Goal: Information Seeking & Learning: Learn about a topic

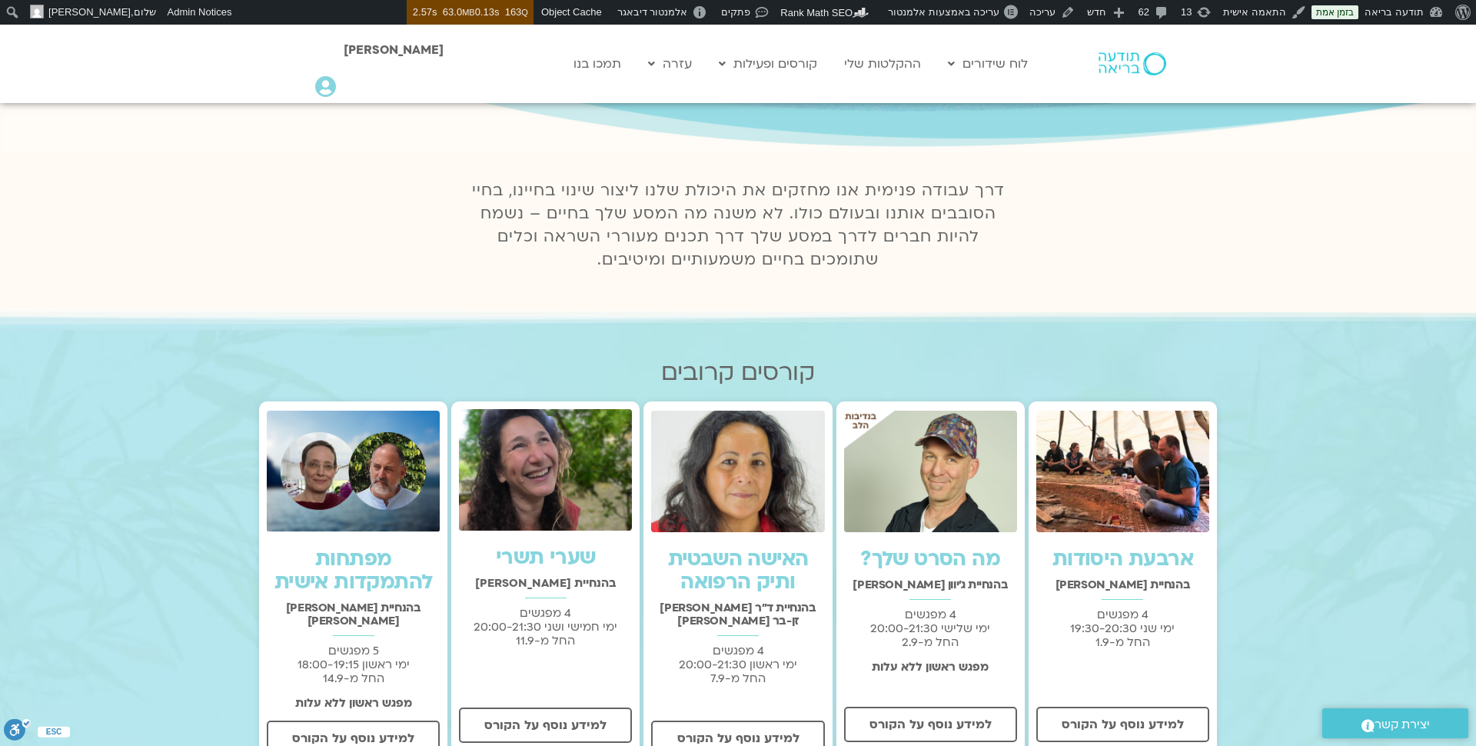
scroll to position [269, 0]
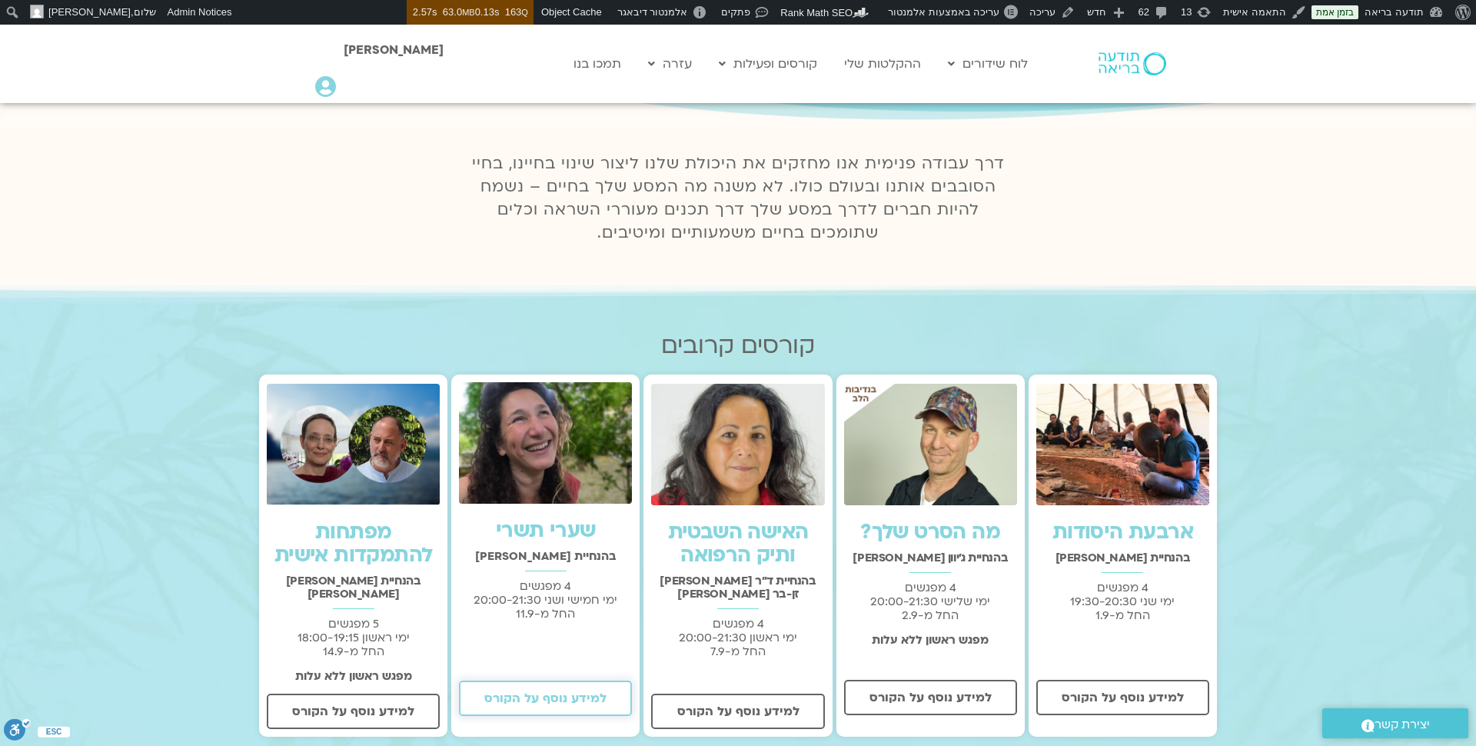
click at [558, 697] on span "למידע נוסף על הקורס" at bounding box center [545, 698] width 122 height 14
click at [1128, 695] on span "למידע נוסף על הקורס" at bounding box center [1123, 697] width 122 height 14
click at [882, 704] on span "למידע נוסף על הקורס" at bounding box center [931, 697] width 122 height 14
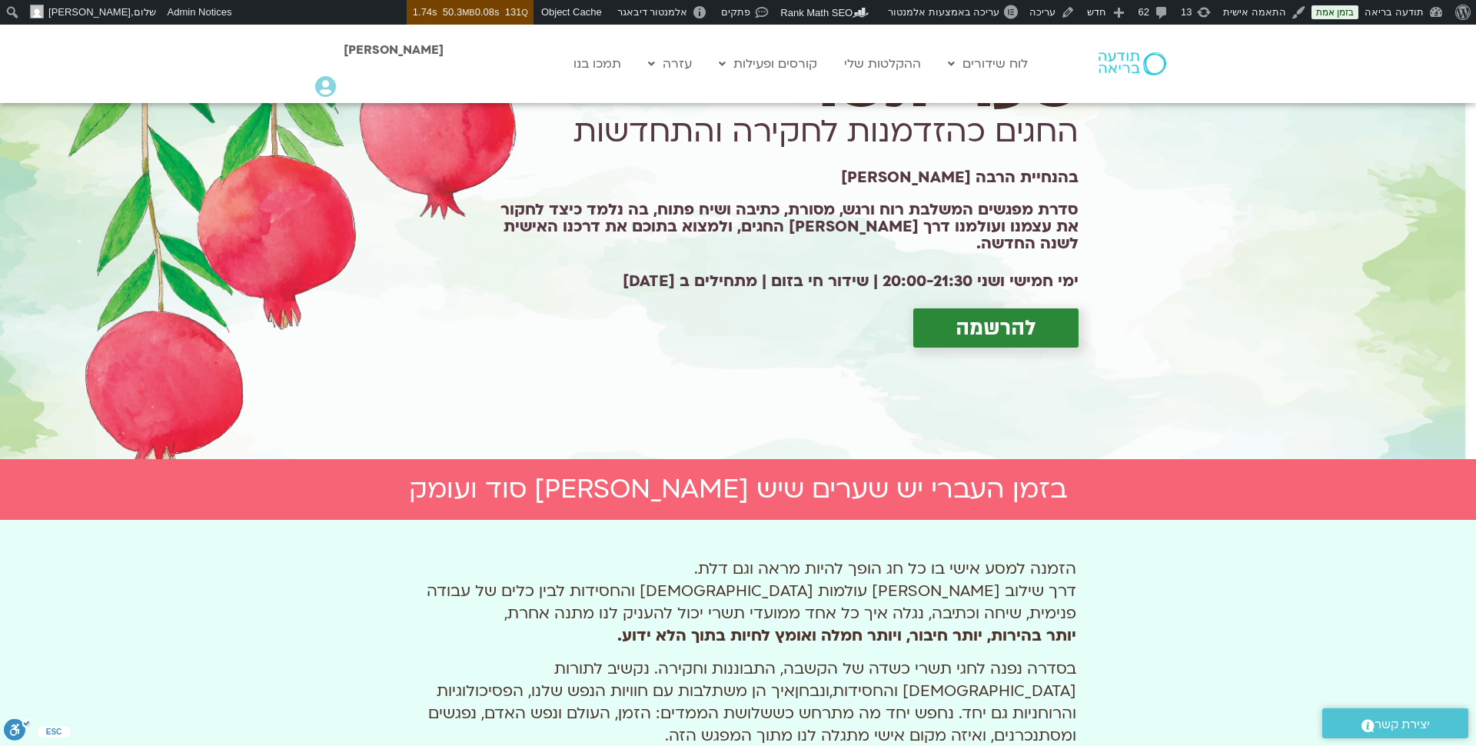
scroll to position [121, 0]
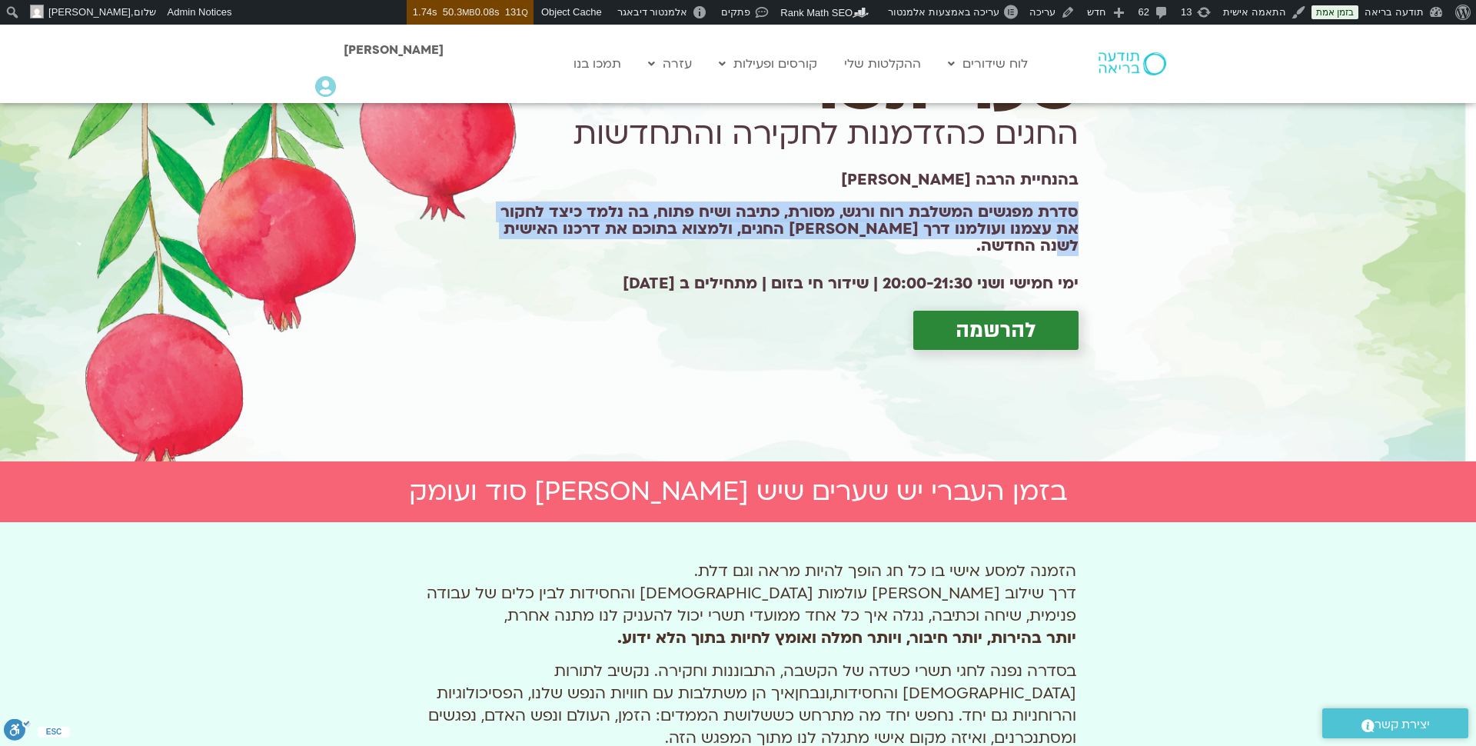
drag, startPoint x: 1077, startPoint y: 221, endPoint x: 485, endPoint y: 254, distance: 592.9
click at [485, 253] on div "שערי תשרי החגים כהזדמנות לחקירה והתחדשות בהנחיית הרבה מירה רגב סדרת מפגשים המשל…" at bounding box center [777, 221] width 618 height 284
copy h1 "סדרת מפגשים המשלבת רוח ורגש, מסורת, כתיבה ושיח פתוח, בה נלמד כיצד לחקור את עצמנ…"
click at [566, 231] on h1 "סדרת מפגשים המשלבת רוח ורגש, מסורת, כתיבה ושיח פתוח, בה נלמד כיצד לחקור את עצמנ…" at bounding box center [777, 229] width 603 height 51
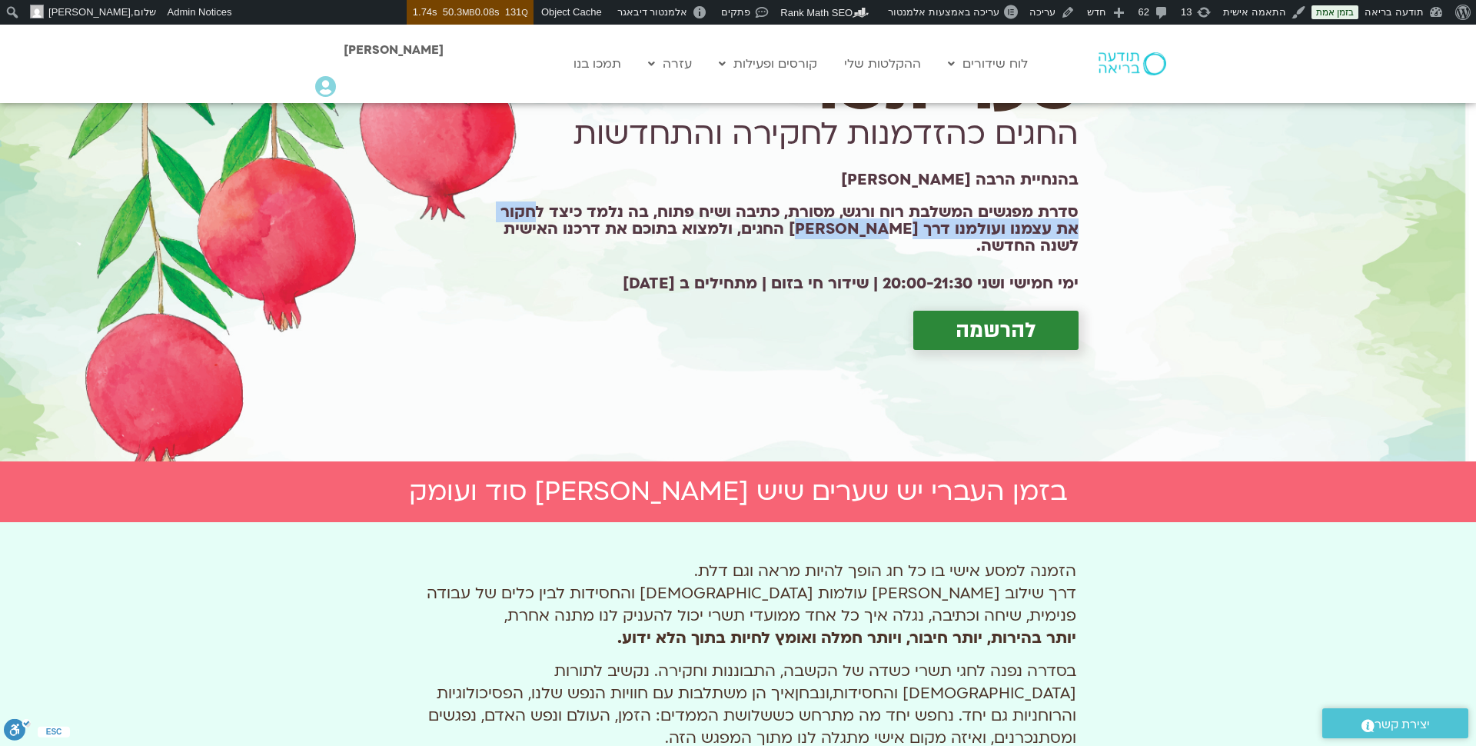
drag, startPoint x: 532, startPoint y: 219, endPoint x: 836, endPoint y: 235, distance: 304.1
click at [836, 235] on h1 "סדרת מפגשים המשלבת רוח ורגש, מסורת, כתיבה ושיח פתוח, בה נלמד כיצד לחקור את עצמנ…" at bounding box center [777, 229] width 603 height 51
copy h1 "חקור את עצמנו ועולמנו דרך שערי החגים"
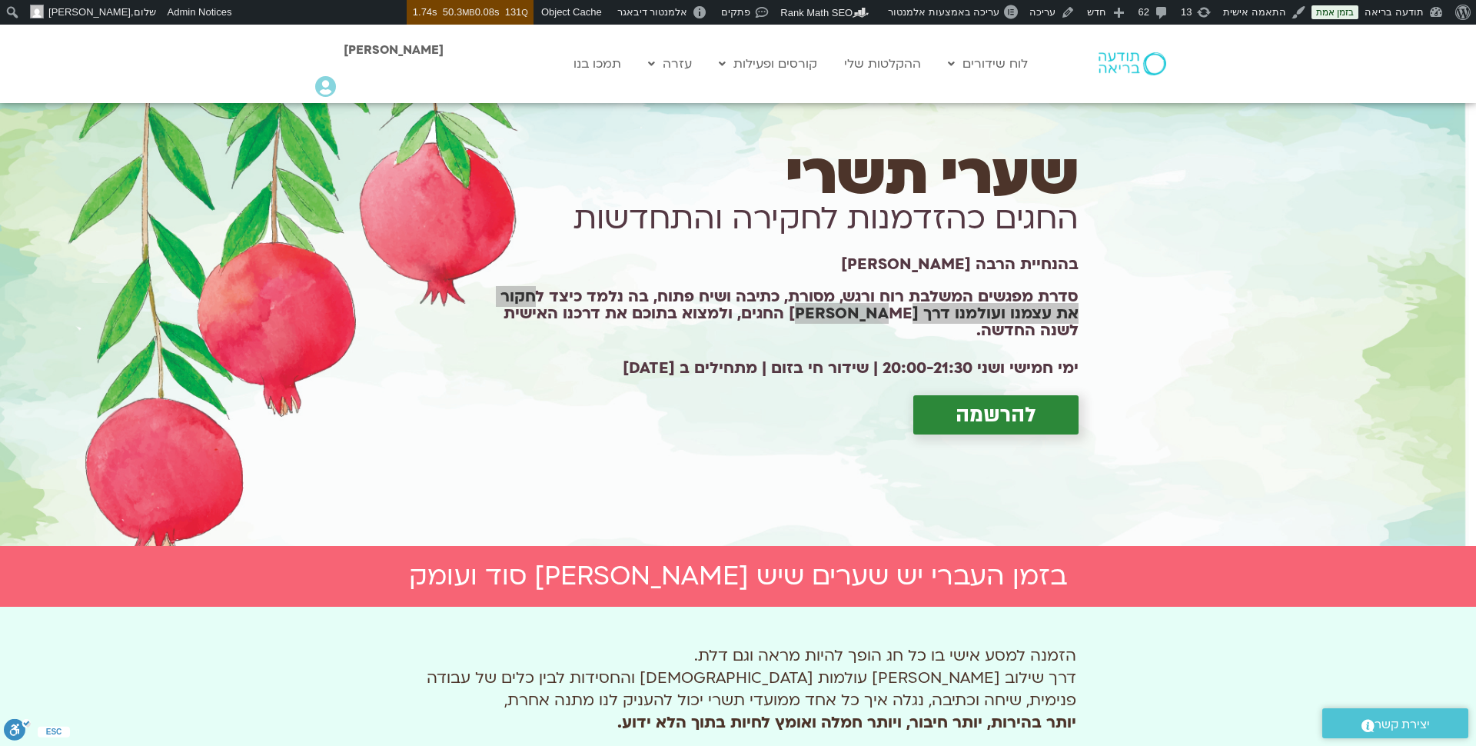
scroll to position [0, 0]
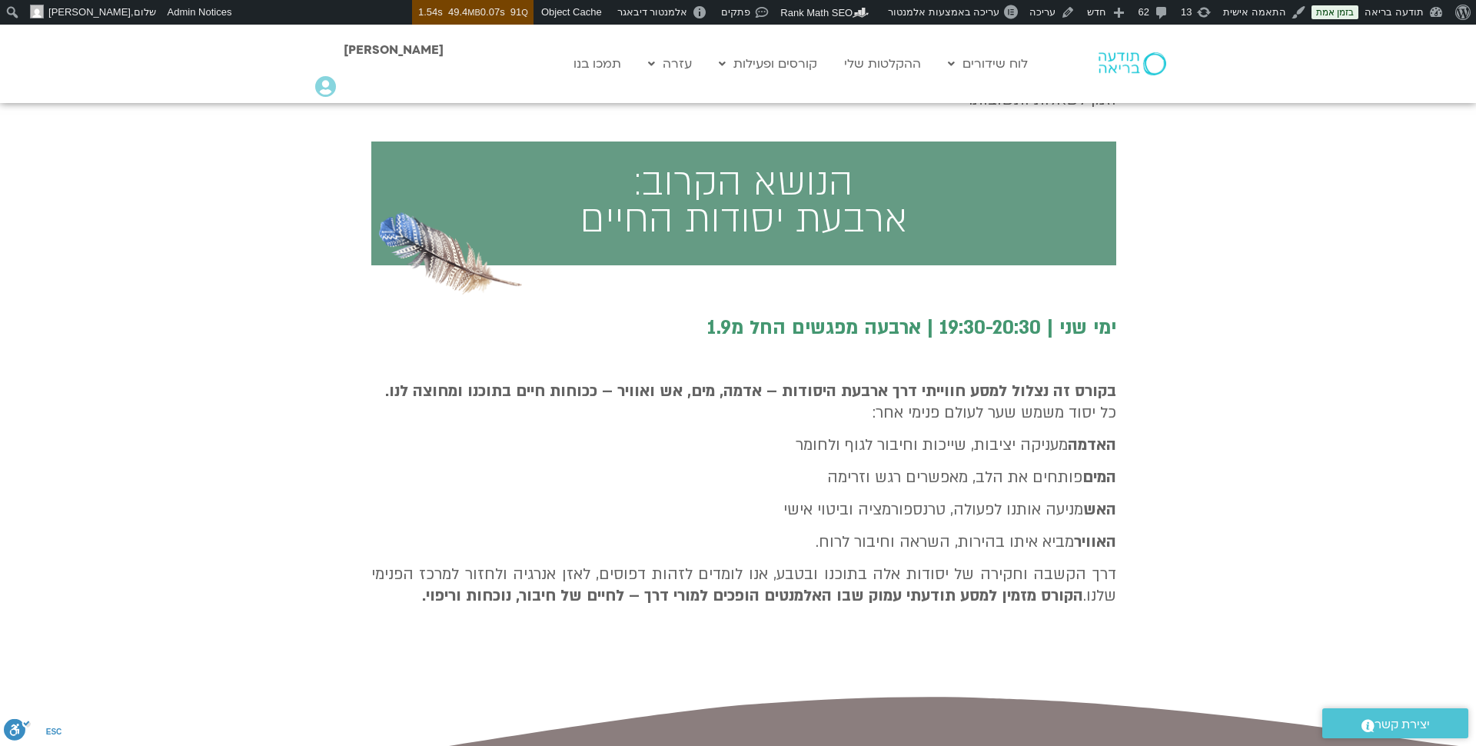
scroll to position [665, 0]
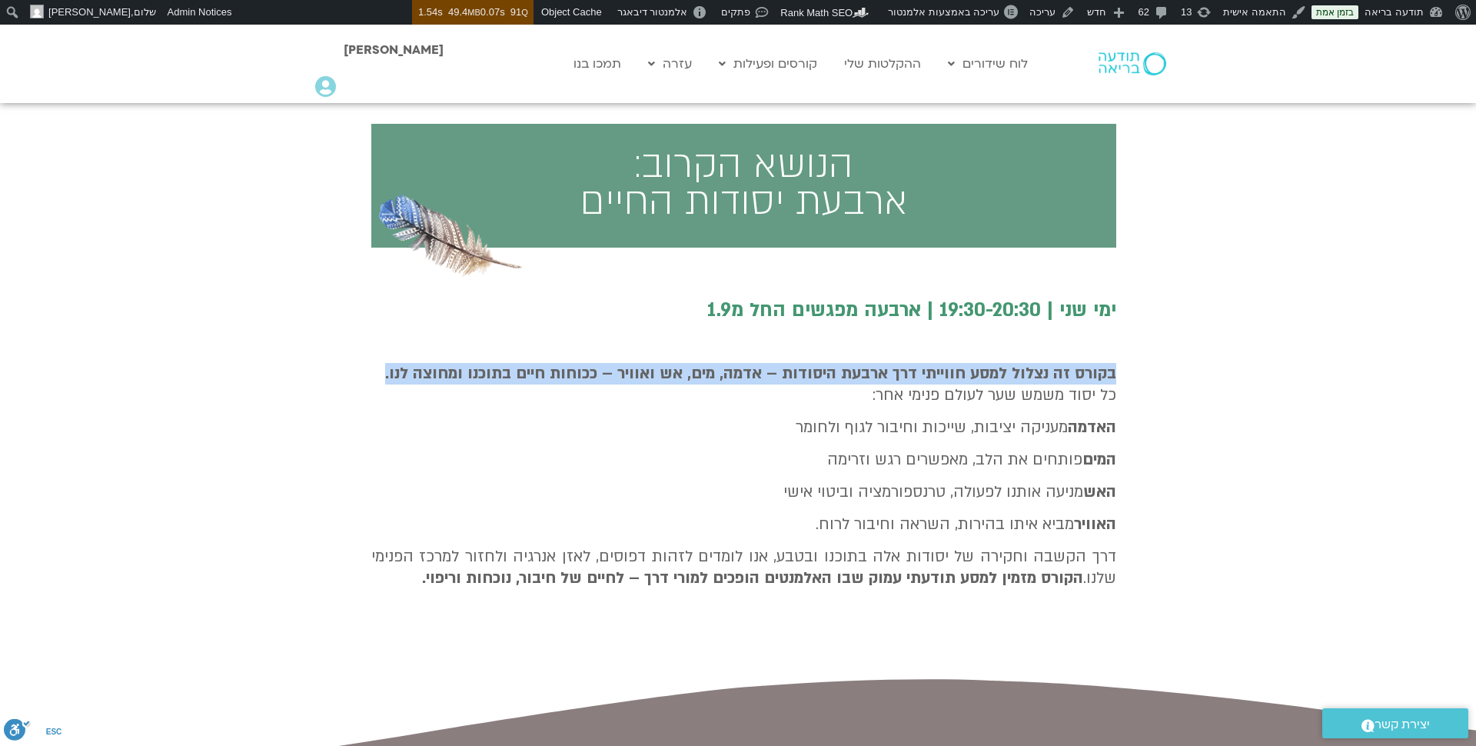
drag, startPoint x: 1116, startPoint y: 376, endPoint x: 396, endPoint y: 368, distance: 720.5
click at [396, 368] on div "הצטרפו [PERSON_NAME] למסע שבועי עמוק, מעצים ומרפא. בכל מפגש נצא למסעות שמאניים …" at bounding box center [744, 244] width 760 height 764
copy strong "בקורס זה נצלול למסע חווייתי דרך ארבעת היסודות – אדמה, מים, אש ואוויר – ככוחות ח…"
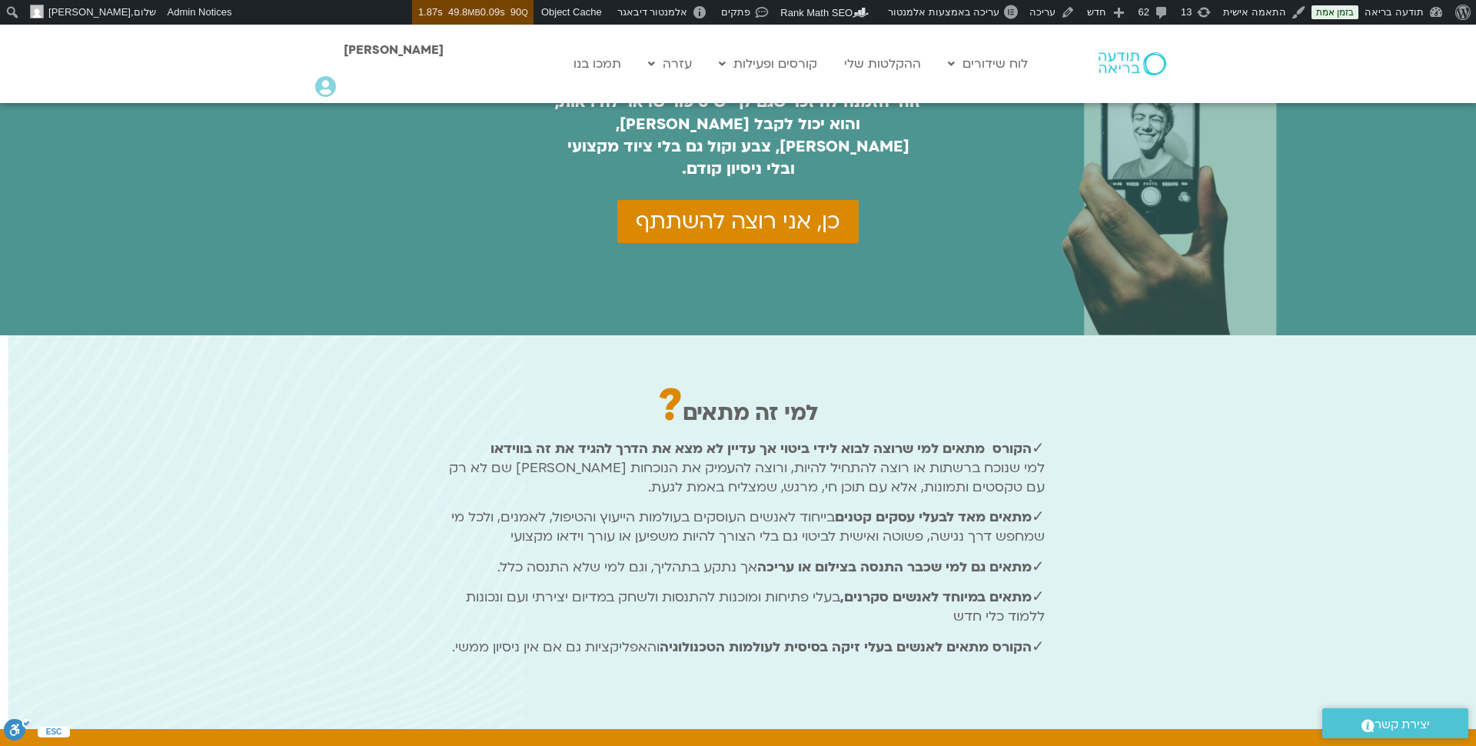
scroll to position [990, 0]
drag, startPoint x: 832, startPoint y: 402, endPoint x: 471, endPoint y: 400, distance: 360.6
click at [471, 438] on p "✓ הקורס מתאים למי שרוצה לבוא לידי ביטוי אך עדיין לא מצא את הדרך להגיד את זה בוו…" at bounding box center [738, 467] width 613 height 58
click at [536, 507] on p "✓ מתאים מאד לבעלי עסקים קטנים בייחוד לאנשים העוסקים בעולמות הייעוץ והטיפול, לאמ…" at bounding box center [738, 526] width 613 height 38
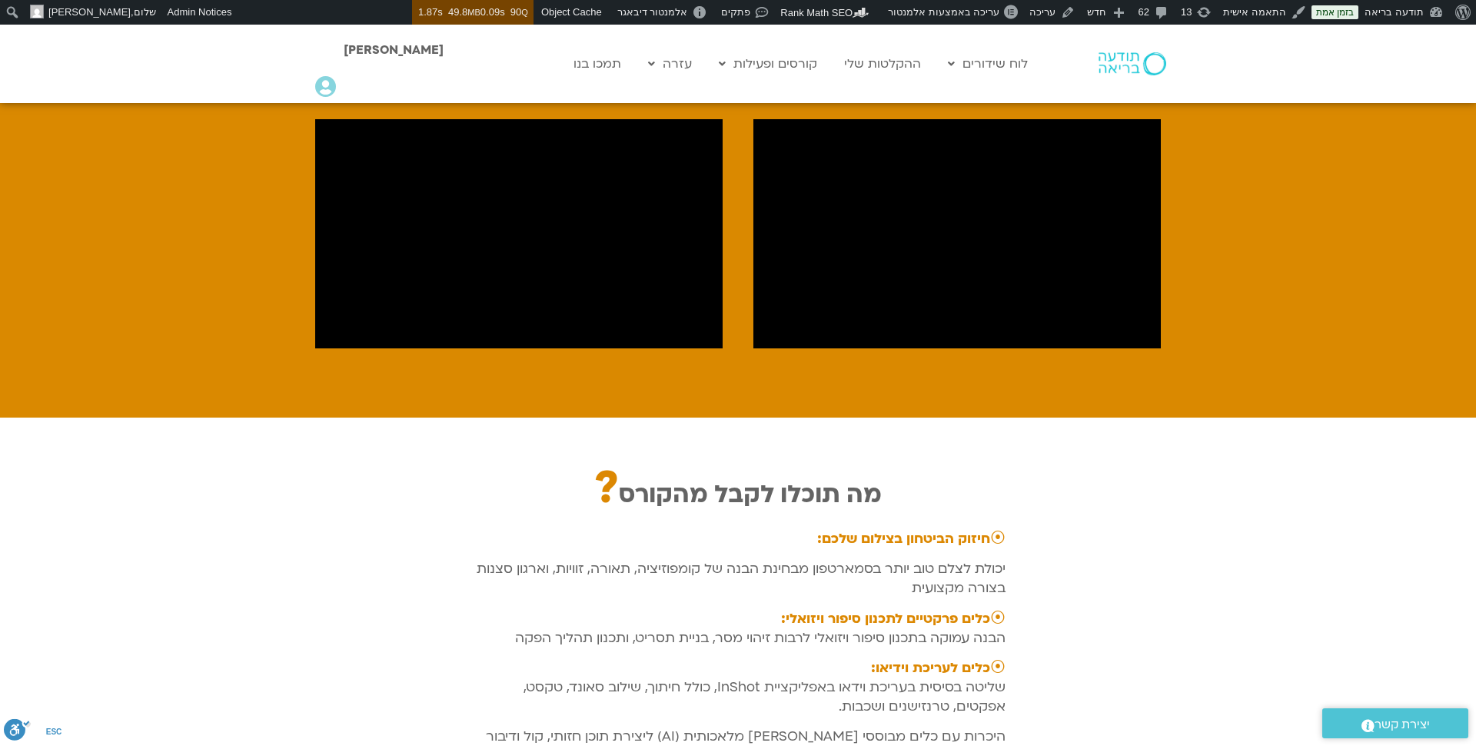
scroll to position [1846, 0]
